Goal: Task Accomplishment & Management: Manage account settings

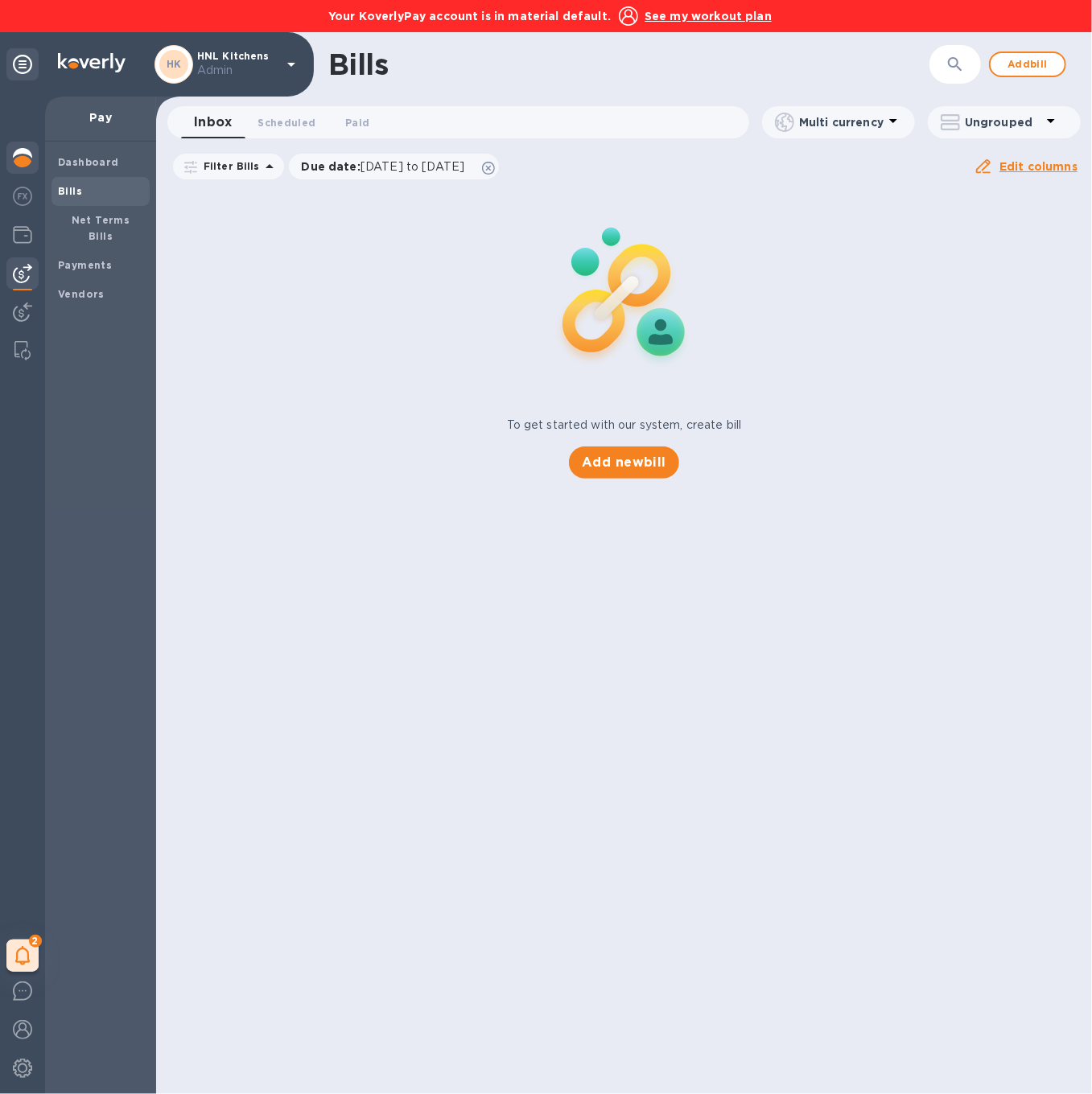
click at [24, 162] on img at bounding box center [23, 158] width 19 height 19
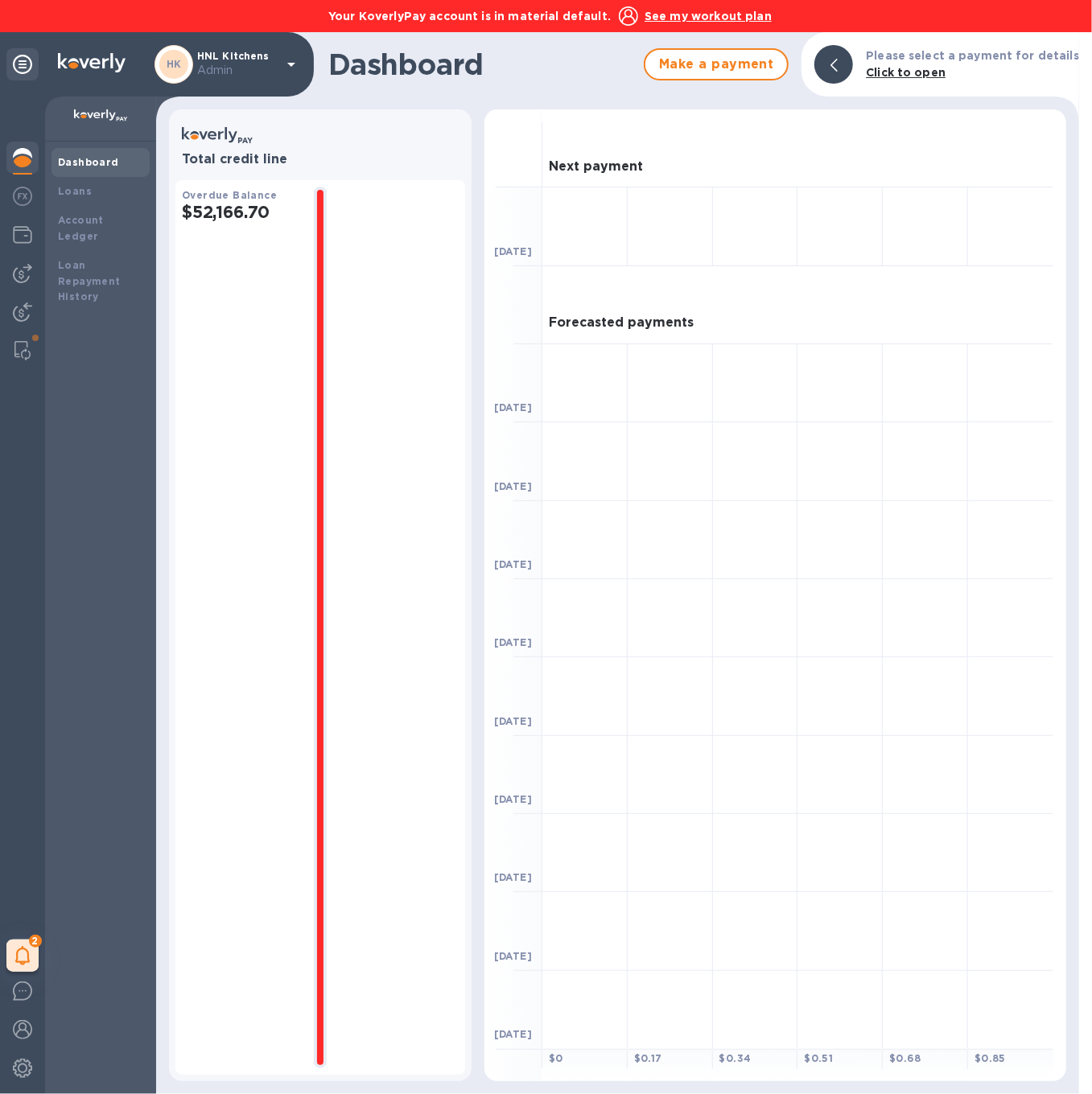
click at [706, 19] on u "See my workout plan" at bounding box center [708, 16] width 127 height 13
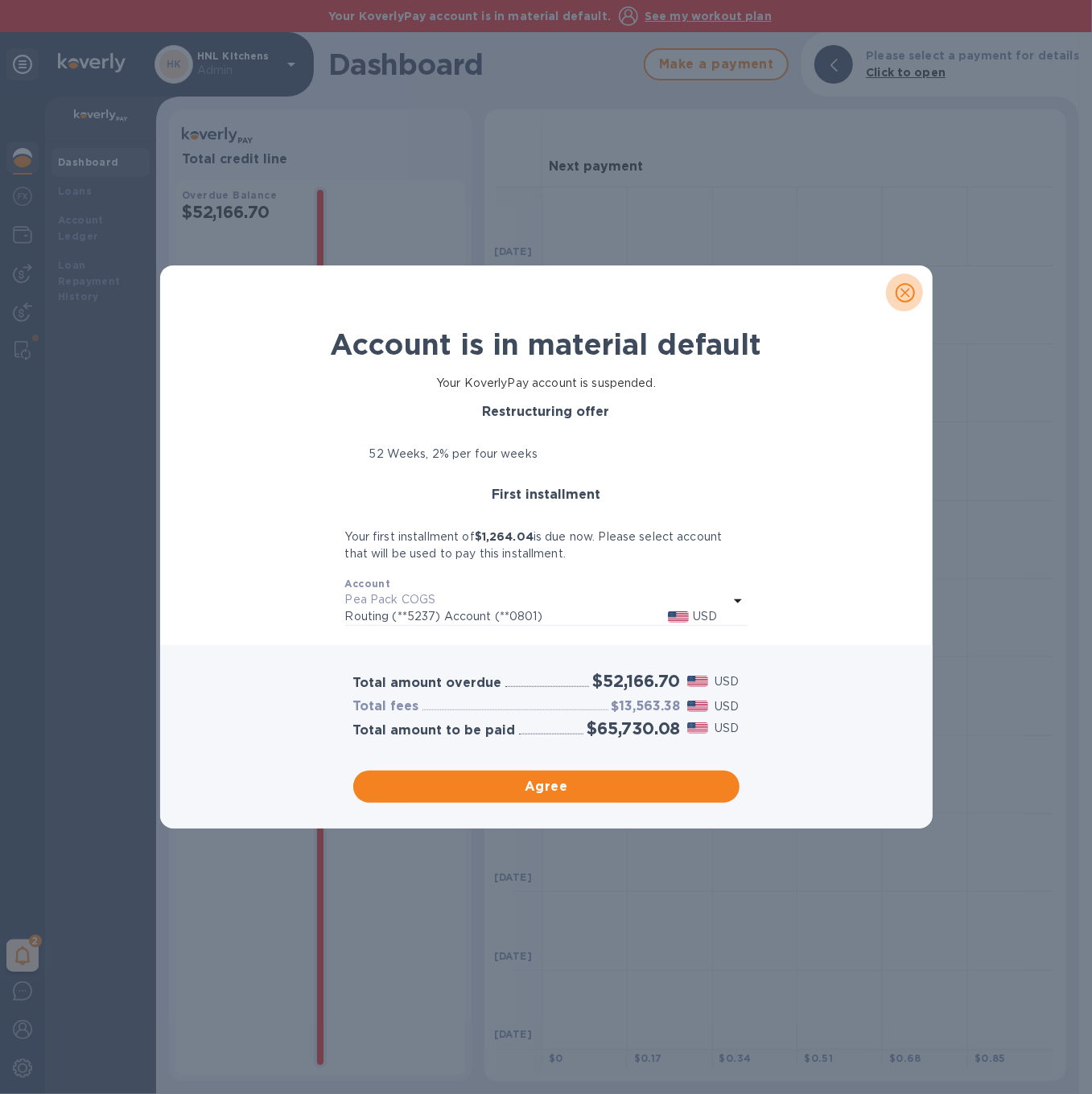
click at [909, 292] on icon "close" at bounding box center [905, 292] width 16 height 16
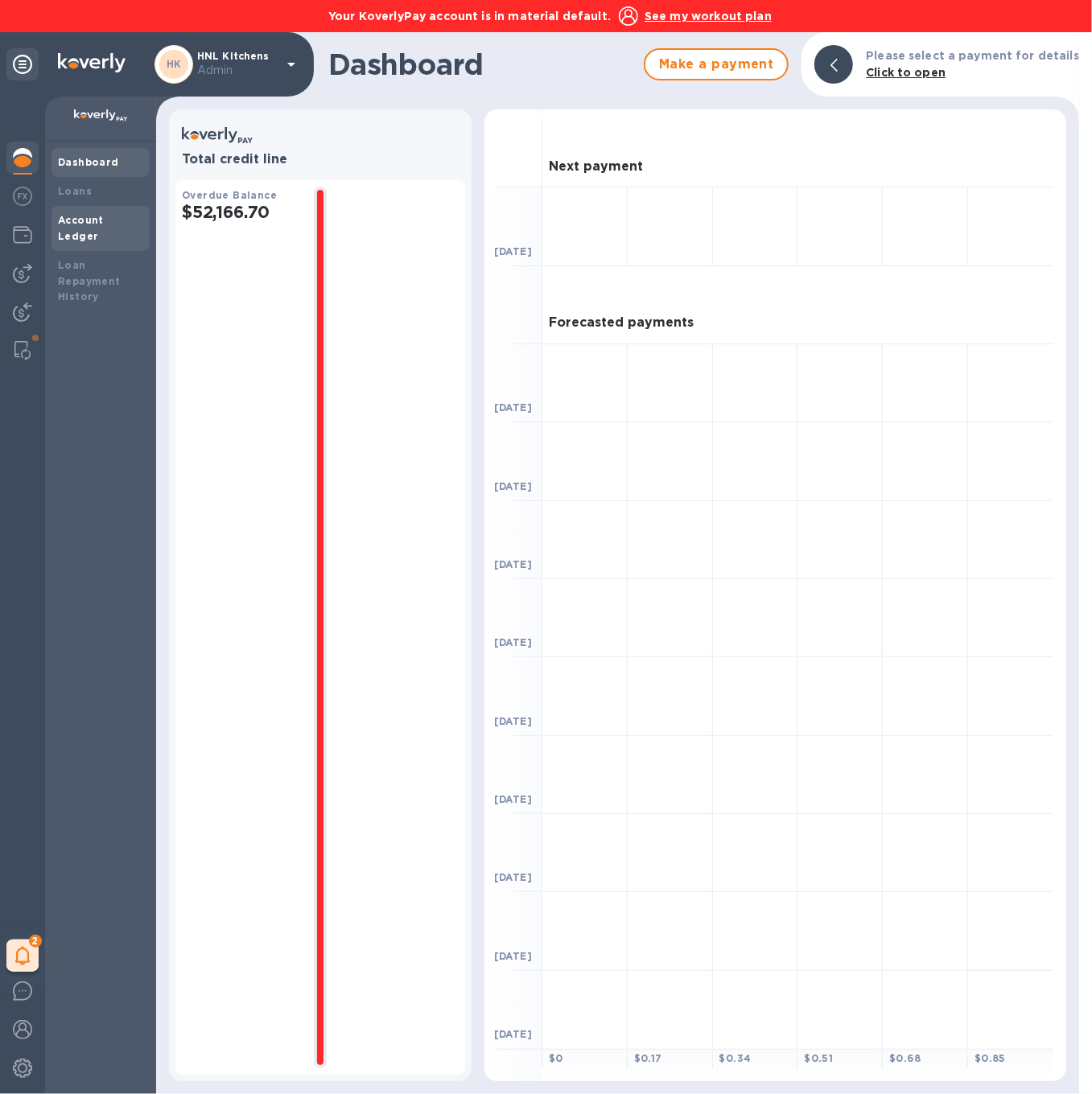
click at [112, 213] on div "Account Ledger" at bounding box center [101, 229] width 85 height 32
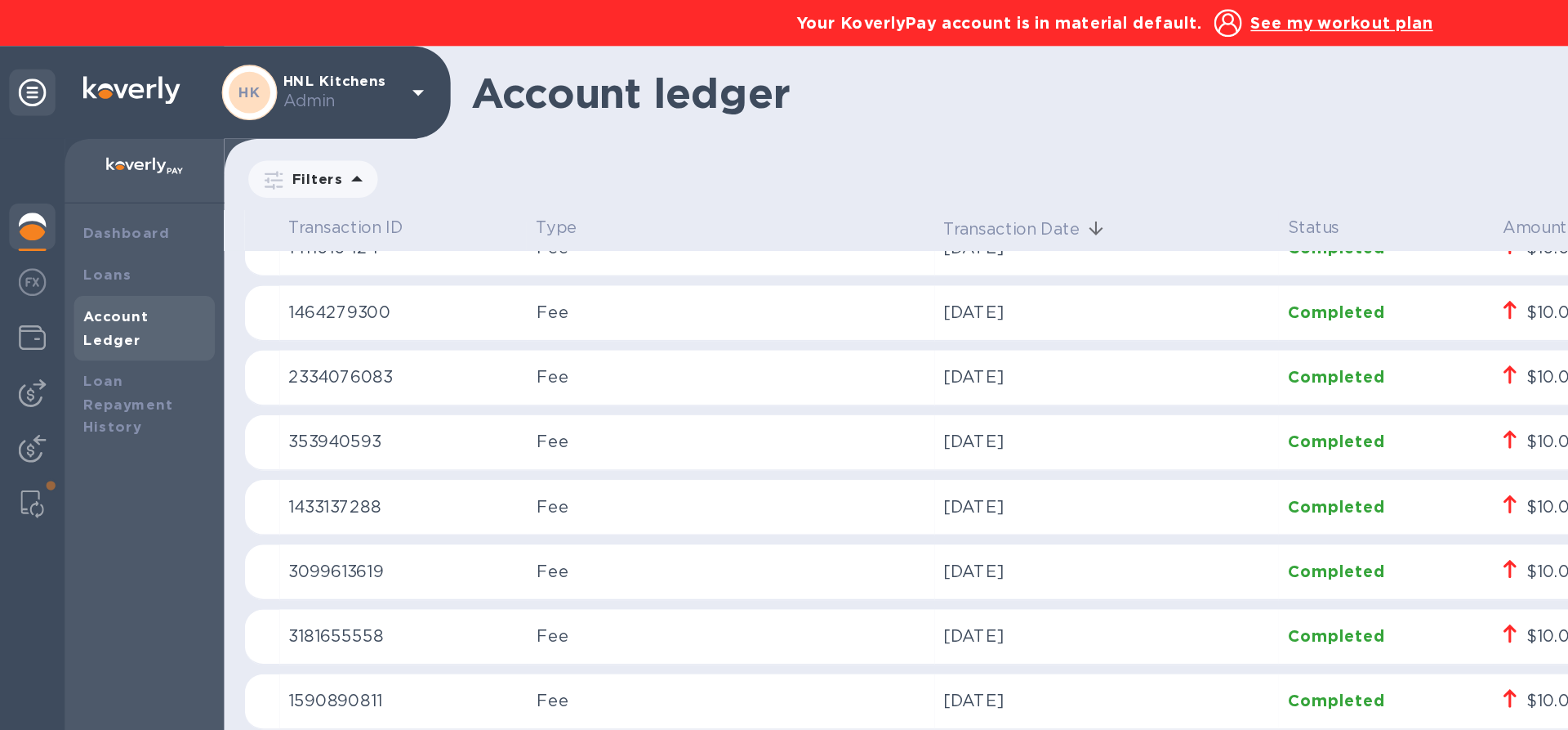
scroll to position [9034, 0]
